Goal: Task Accomplishment & Management: Manage account settings

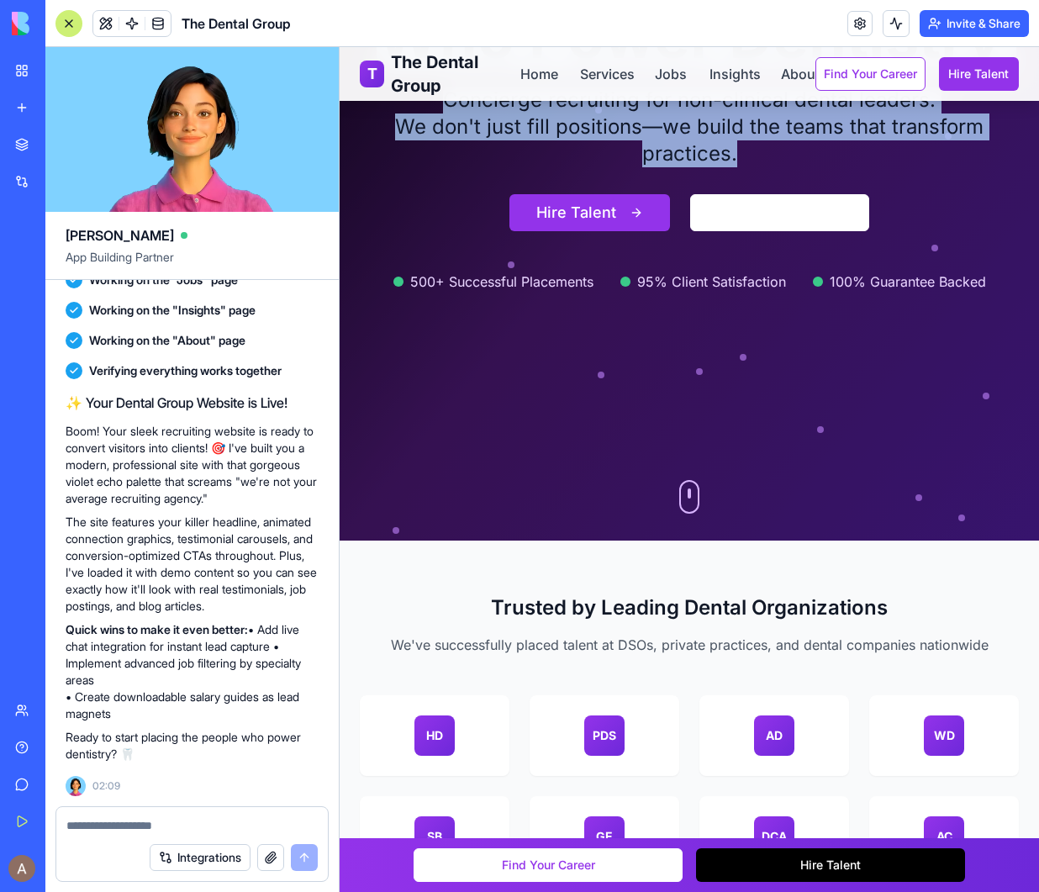
scroll to position [663, 0]
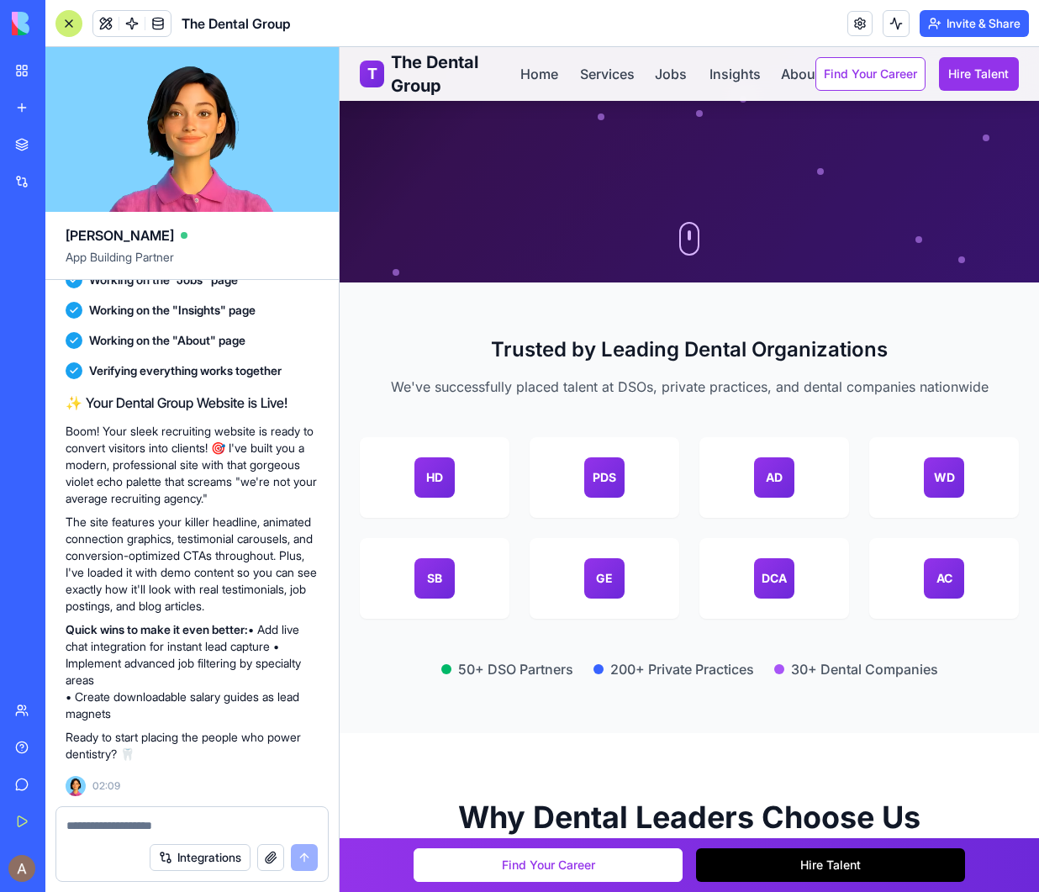
click at [62, 300] on div "Dentele Career Transitions" at bounding box center [38, 299] width 47 height 17
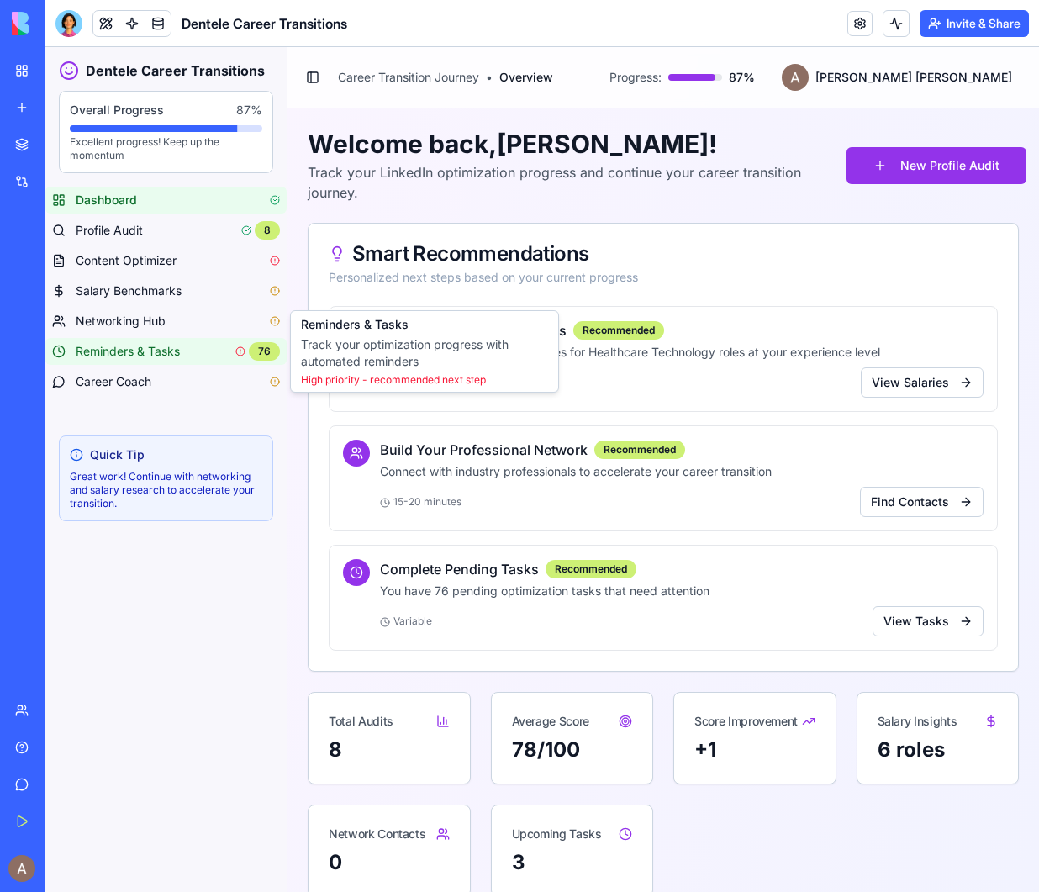
click at [156, 344] on span "Reminders & Tasks" at bounding box center [128, 351] width 104 height 17
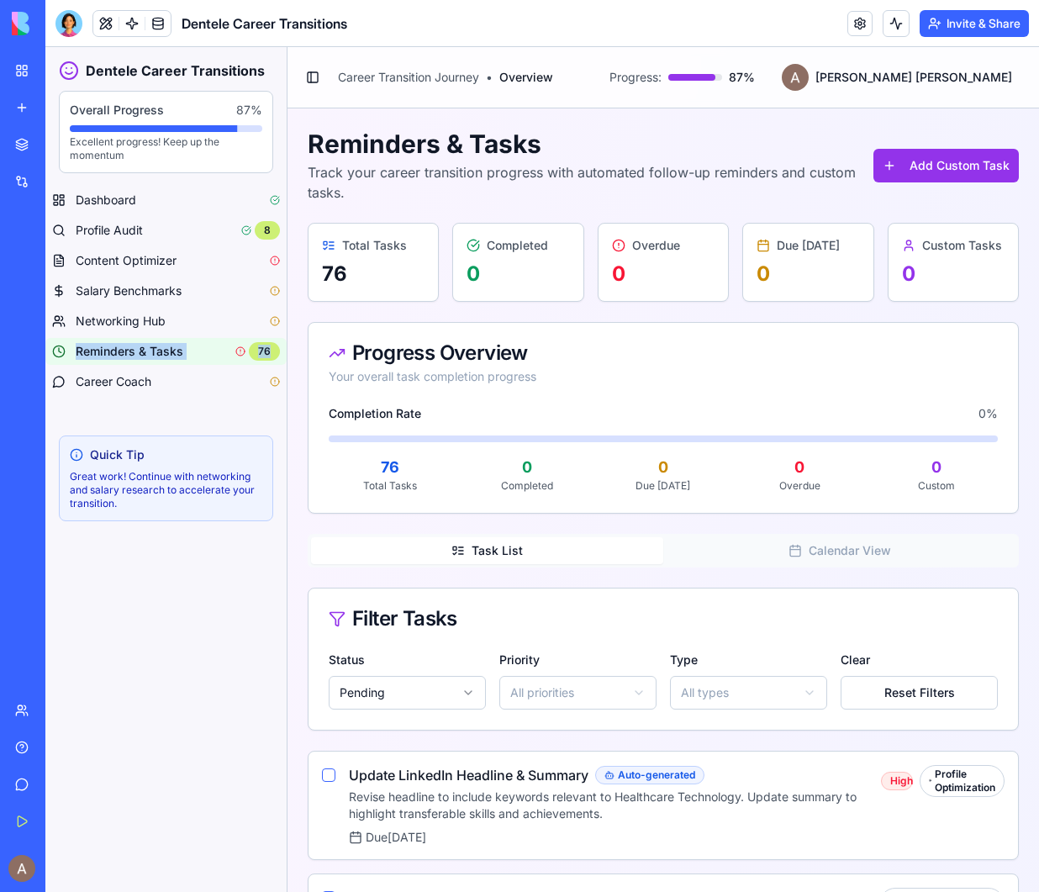
click at [169, 343] on span "Reminders & Tasks" at bounding box center [130, 351] width 108 height 17
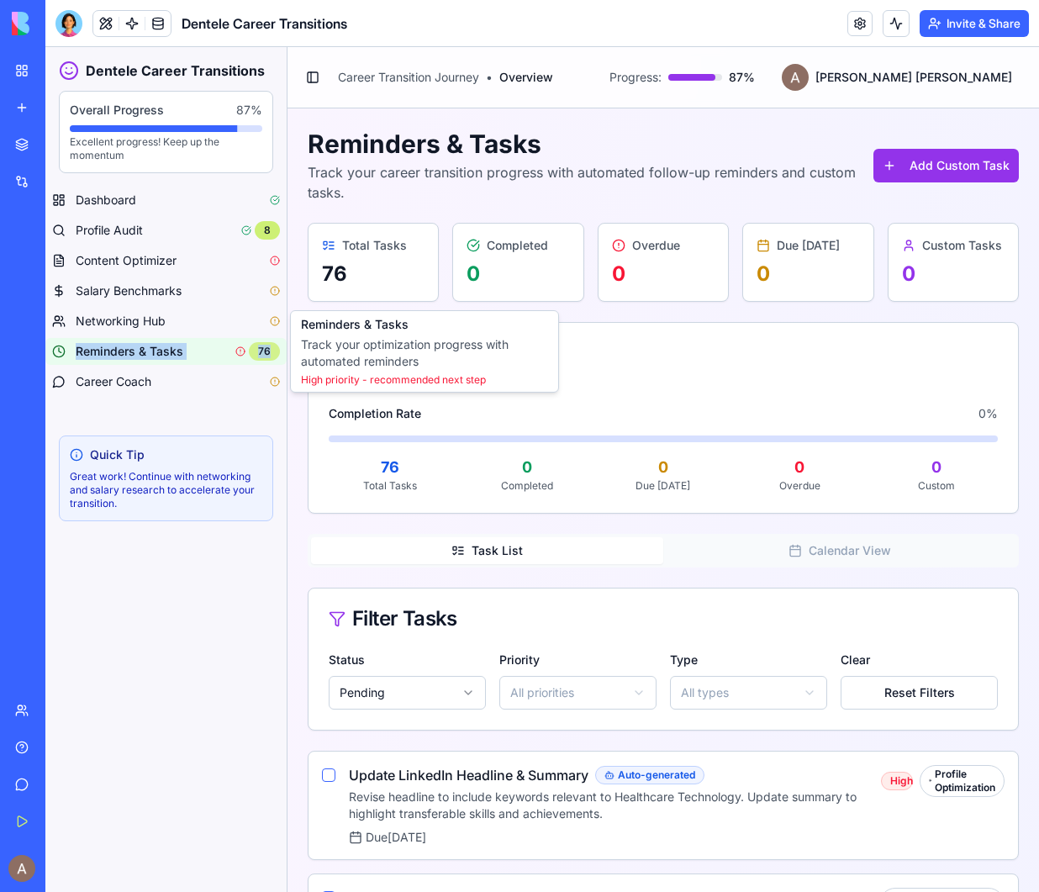
click at [261, 352] on div "76" at bounding box center [264, 351] width 31 height 18
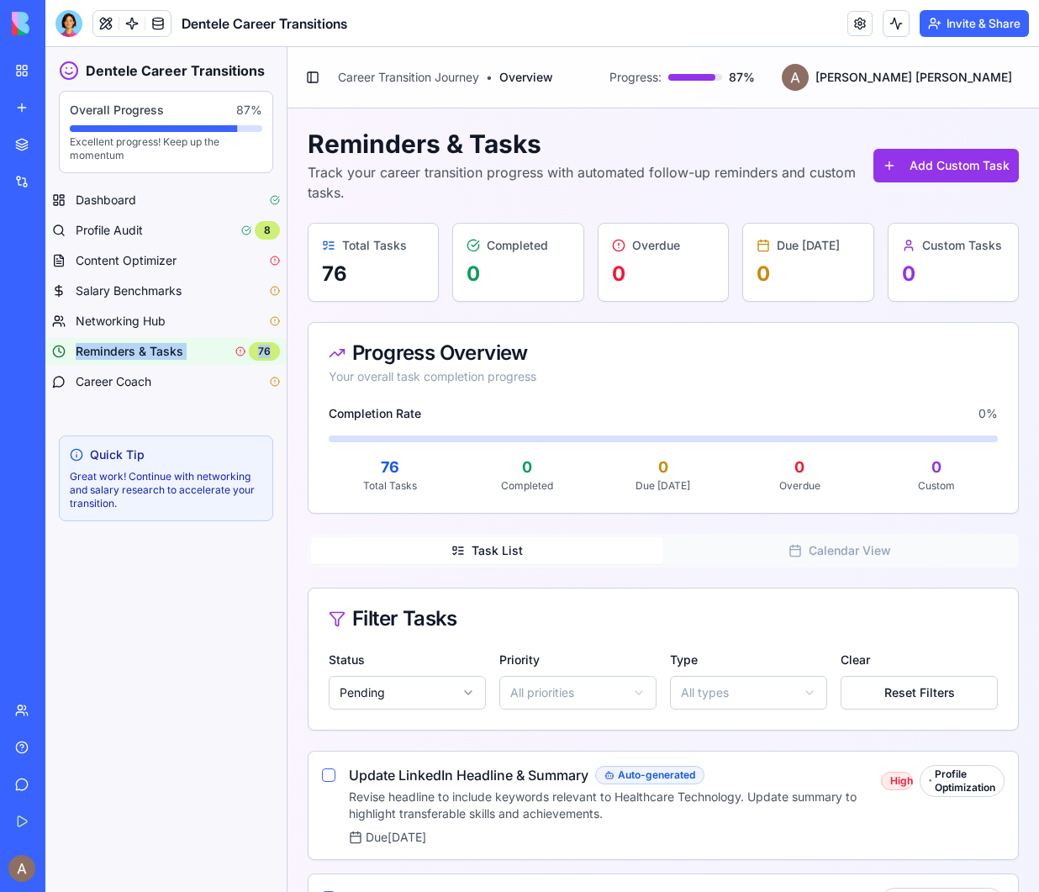
click at [243, 351] on icon at bounding box center [240, 351] width 10 height 10
